Goal: Task Accomplishment & Management: Use online tool/utility

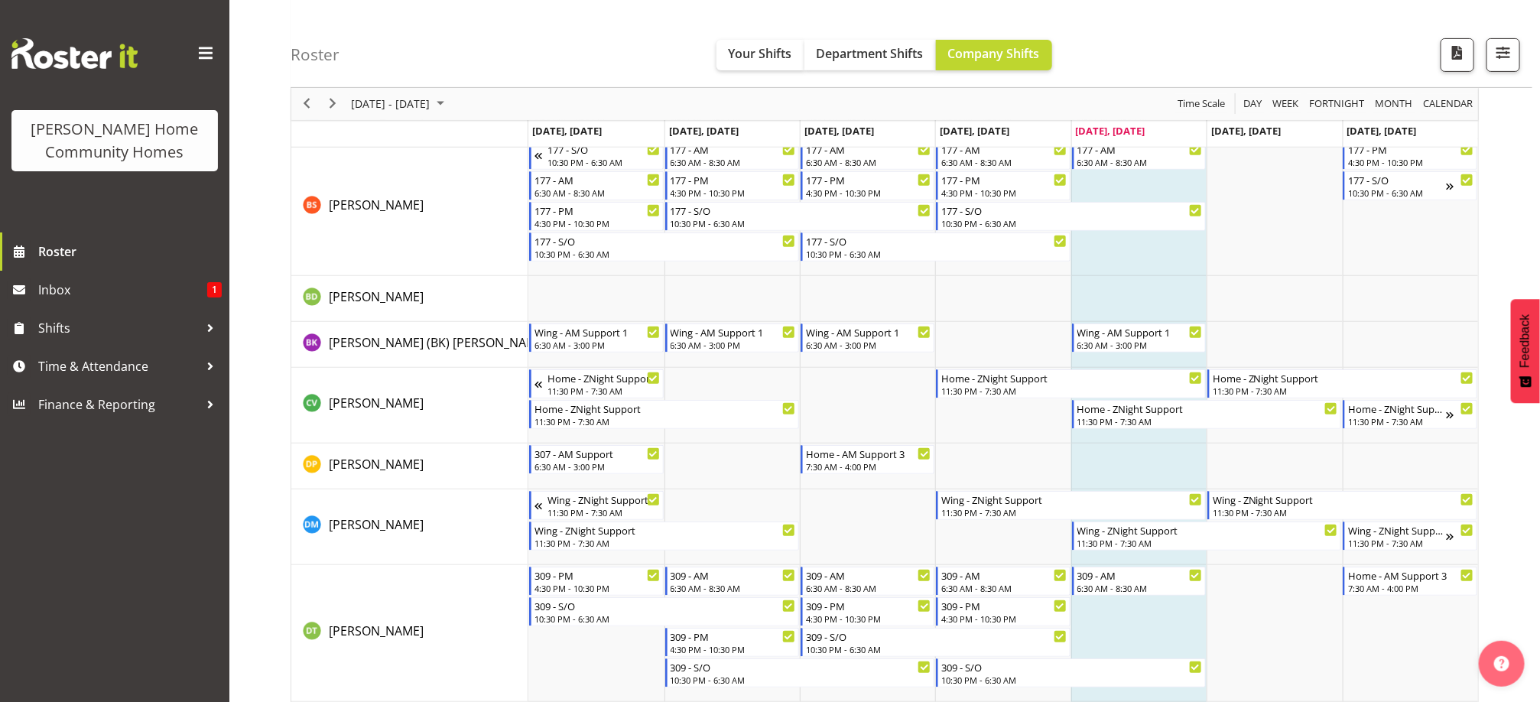
scroll to position [229, 0]
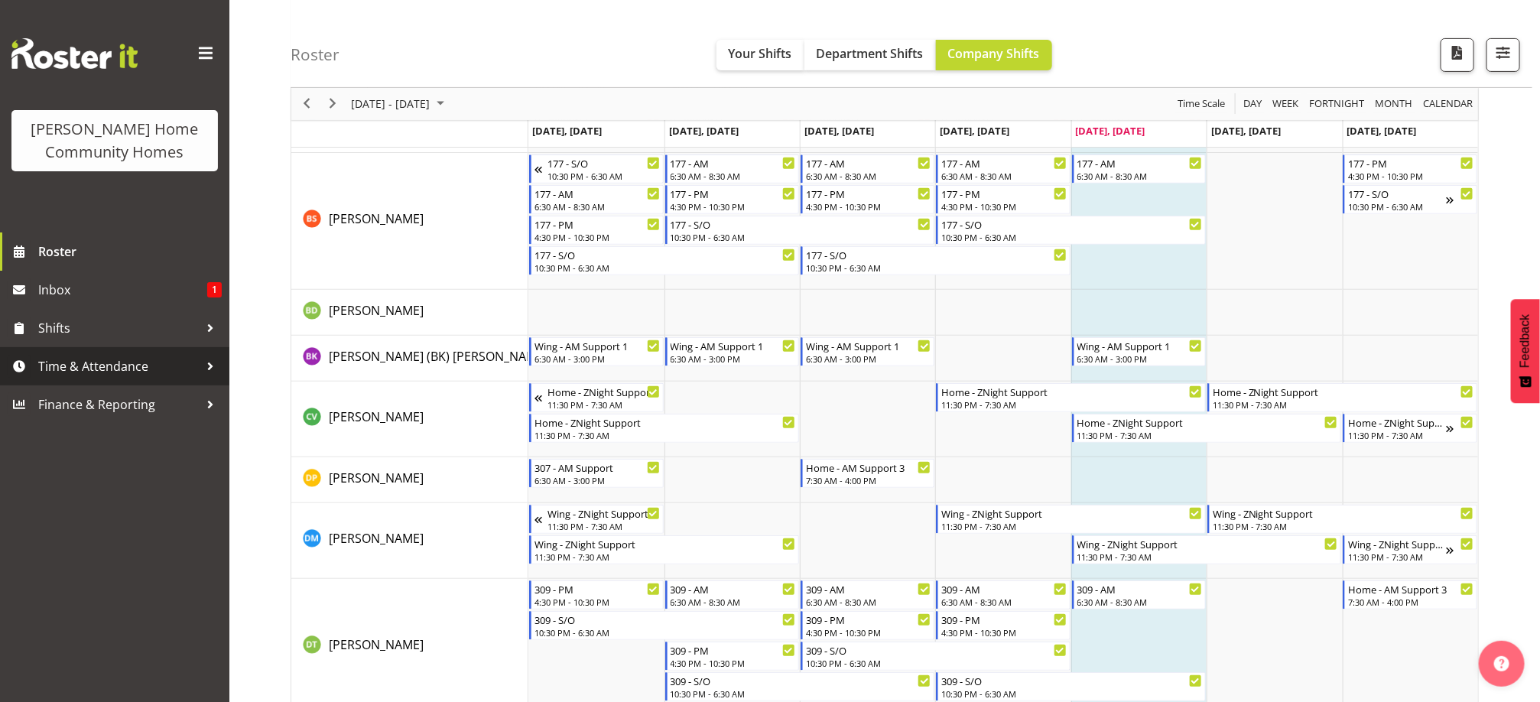
click at [164, 356] on span "Time & Attendance" at bounding box center [118, 366] width 161 height 23
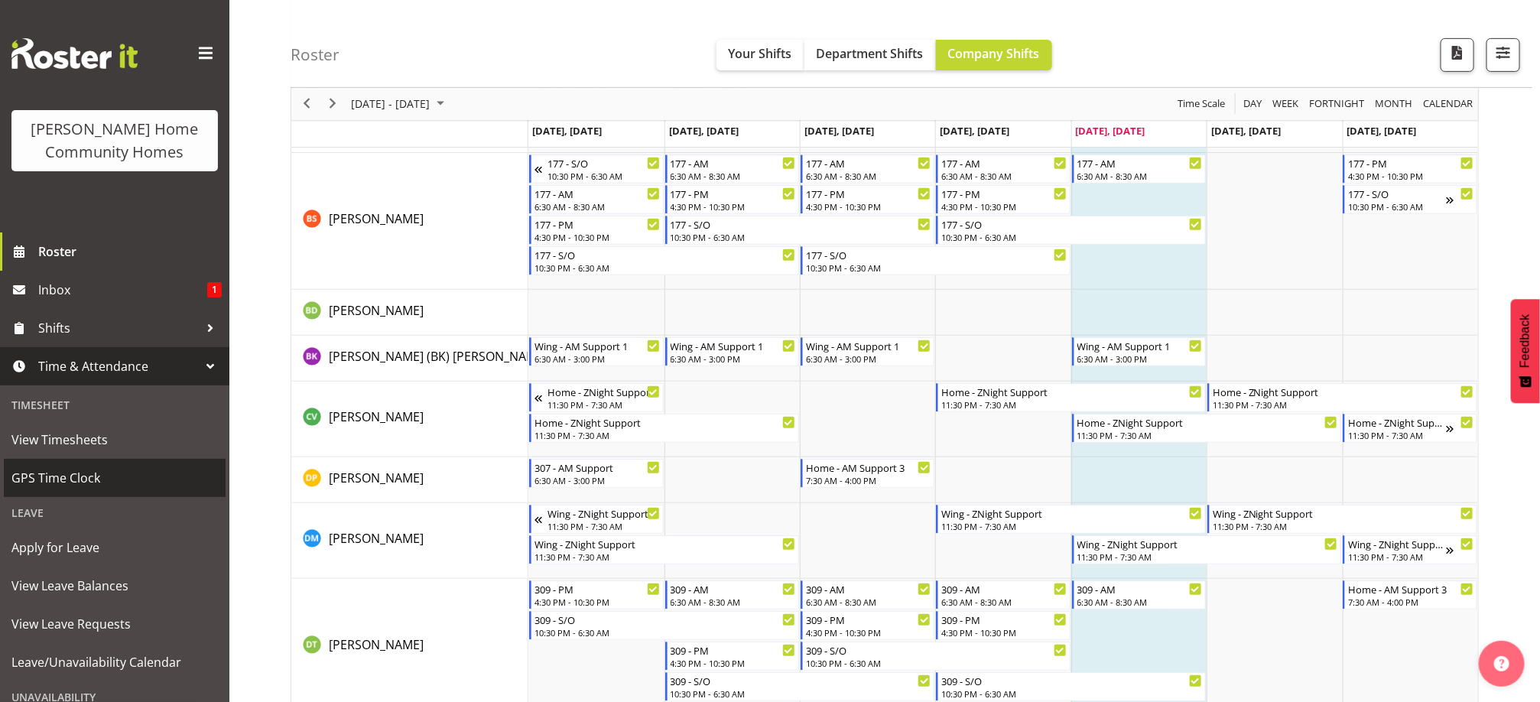
click at [113, 485] on span "GPS Time Clock" at bounding box center [114, 478] width 206 height 23
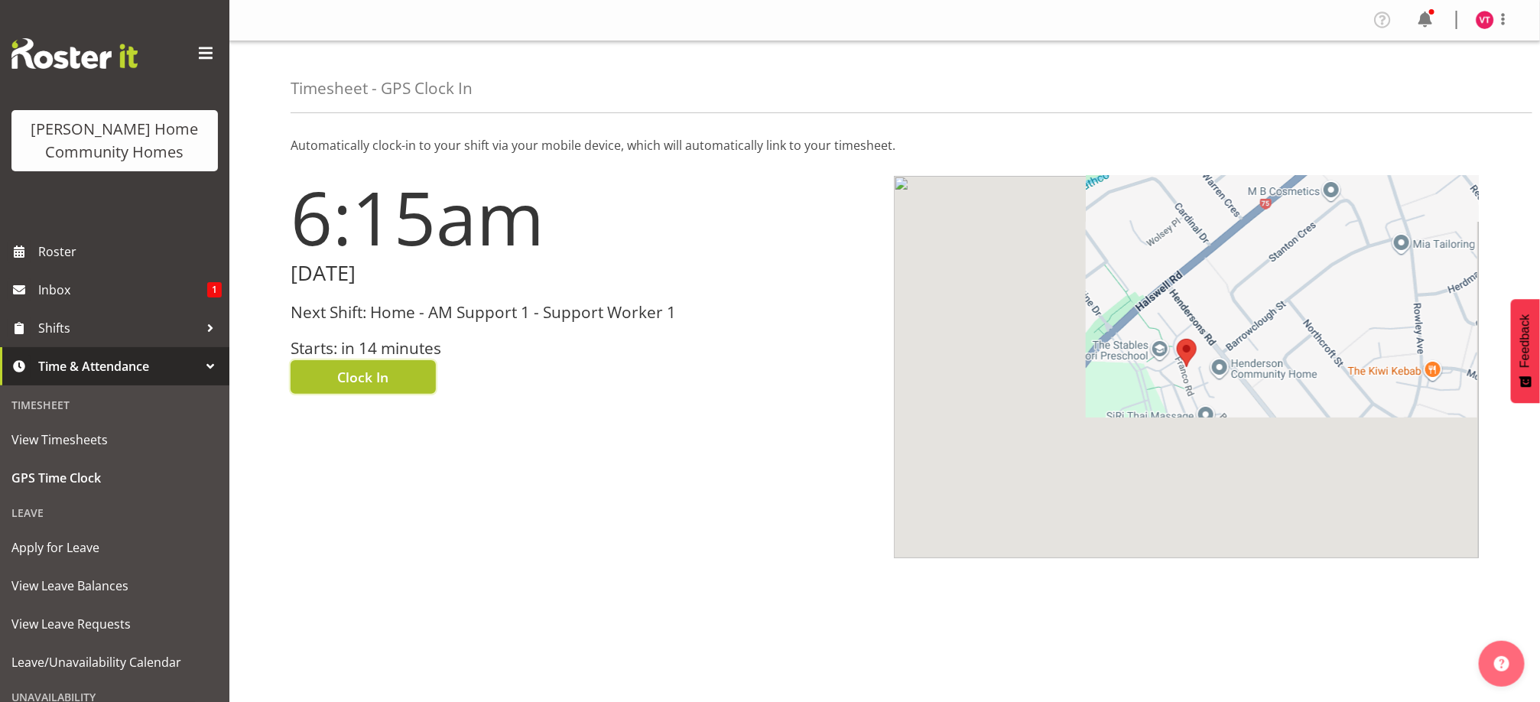
click at [338, 372] on span "Clock In" at bounding box center [363, 377] width 51 height 20
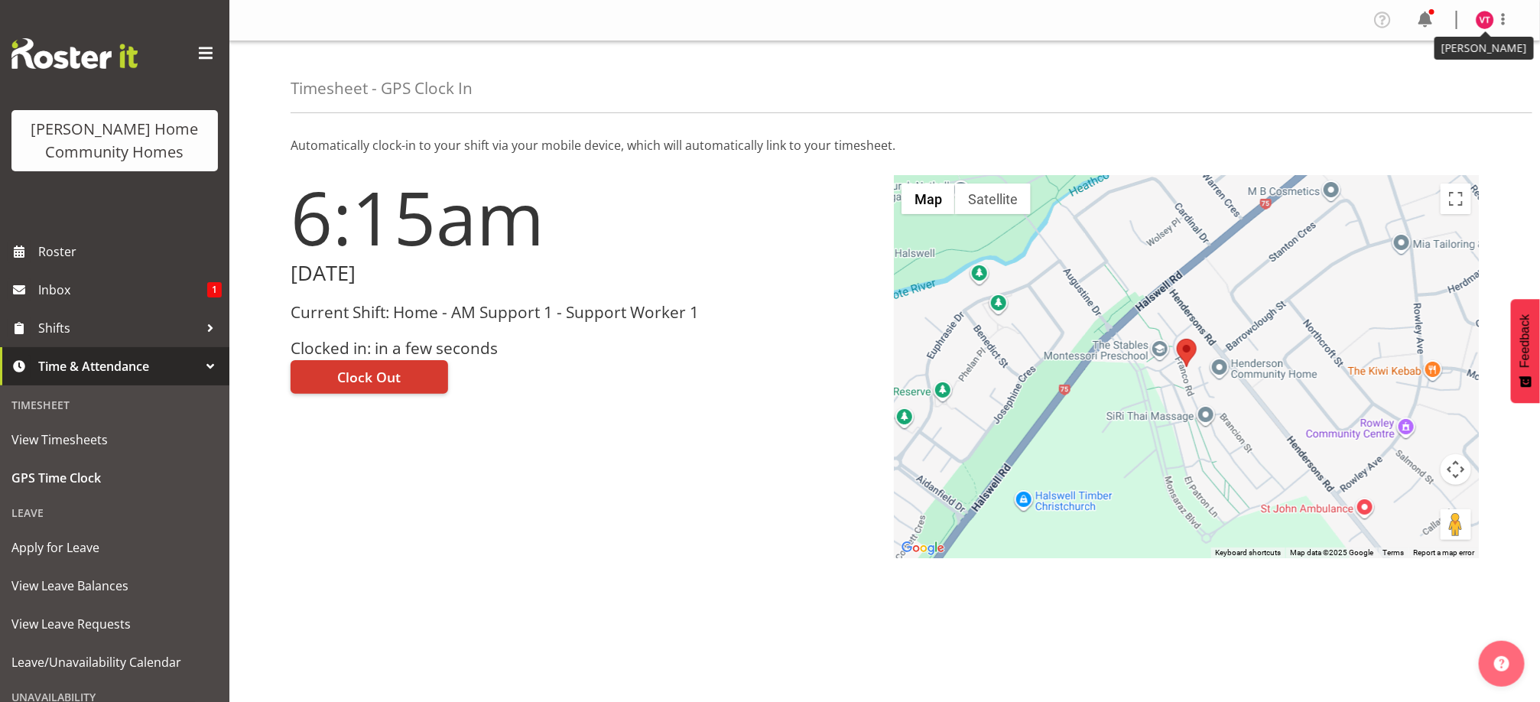
click at [1483, 18] on img at bounding box center [1485, 20] width 18 height 18
click at [1425, 72] on link "Log Out" at bounding box center [1439, 81] width 147 height 28
